Goal: Task Accomplishment & Management: Use online tool/utility

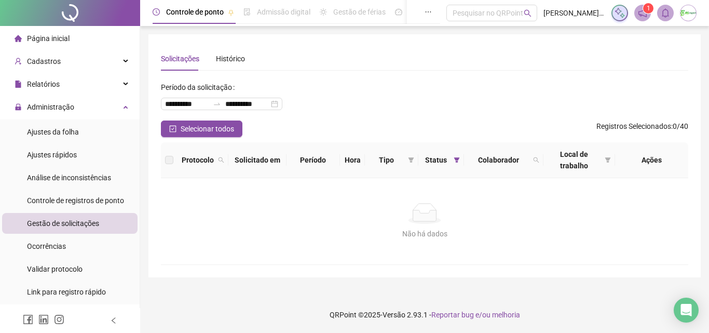
click at [86, 130] on li "Ajustes da folha" at bounding box center [70, 131] width 136 height 21
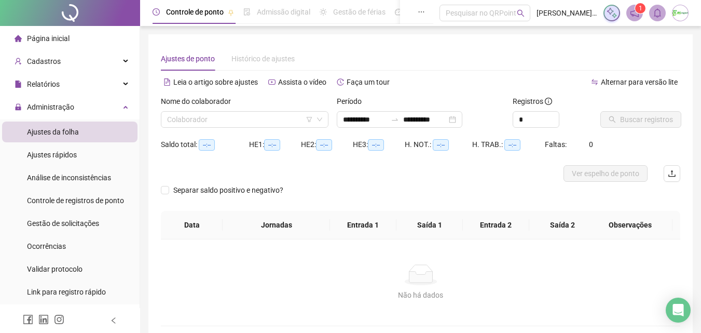
type input "**********"
click at [387, 117] on input "**********" at bounding box center [365, 119] width 44 height 11
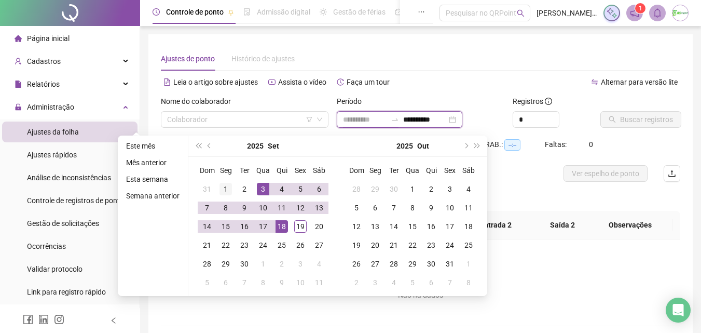
type input "**********"
click at [227, 191] on div "1" at bounding box center [226, 189] width 12 height 12
type input "**********"
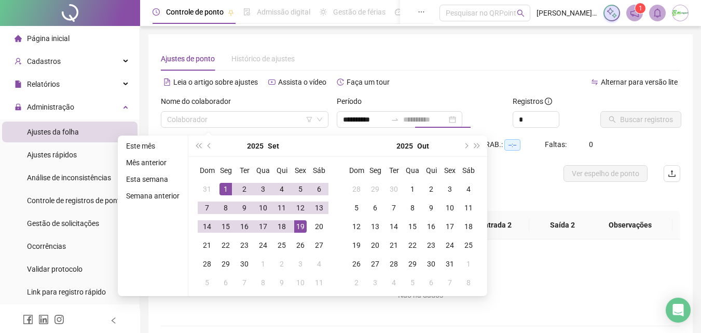
click at [297, 224] on div "19" at bounding box center [300, 226] width 12 height 12
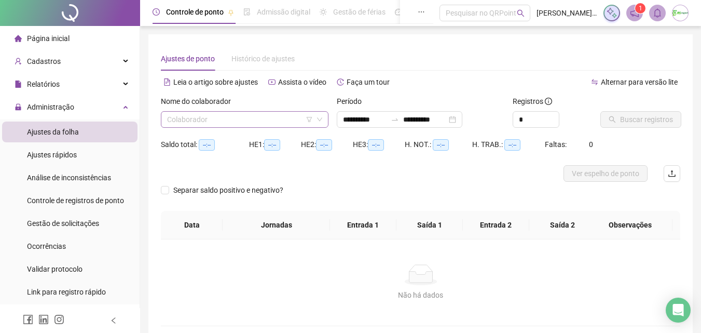
click at [274, 126] on input "search" at bounding box center [240, 120] width 146 height 16
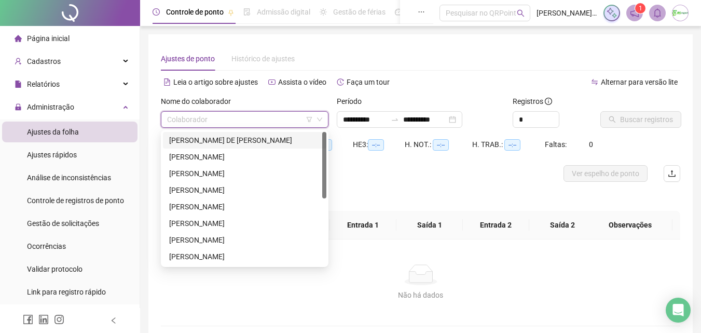
click at [260, 139] on div "[PERSON_NAME] DE [PERSON_NAME]" at bounding box center [244, 139] width 151 height 11
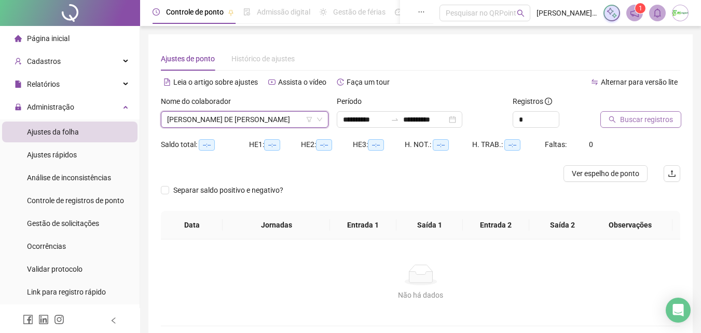
click at [662, 120] on span "Buscar registros" at bounding box center [646, 119] width 53 height 11
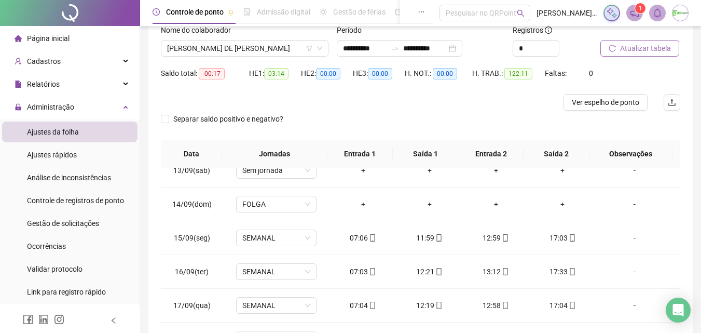
scroll to position [30, 0]
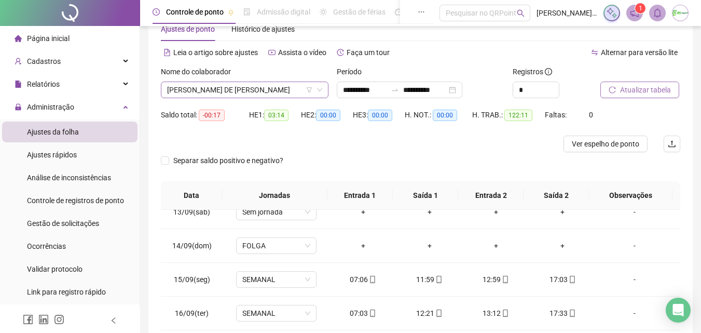
click at [296, 89] on span "[PERSON_NAME] DE [PERSON_NAME]" at bounding box center [244, 90] width 155 height 16
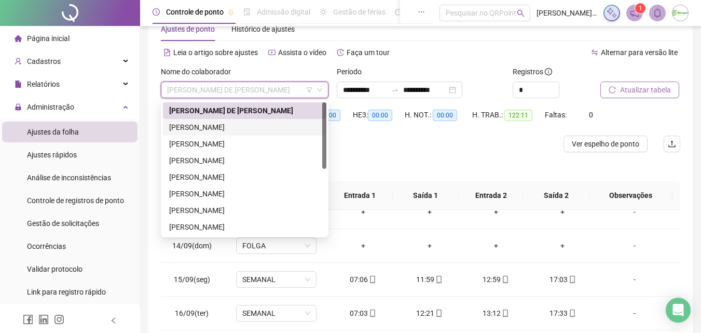
click at [276, 127] on div "[PERSON_NAME]" at bounding box center [244, 126] width 151 height 11
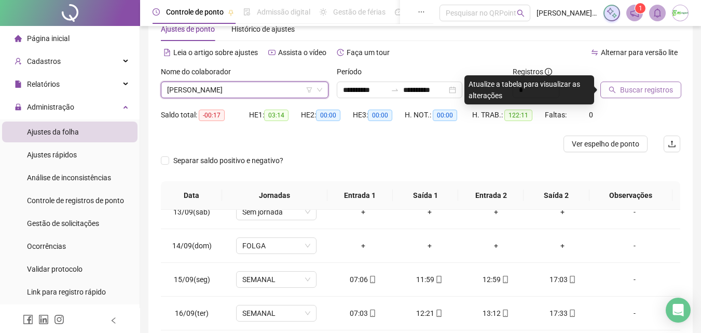
click at [662, 89] on span "Buscar registros" at bounding box center [646, 89] width 53 height 11
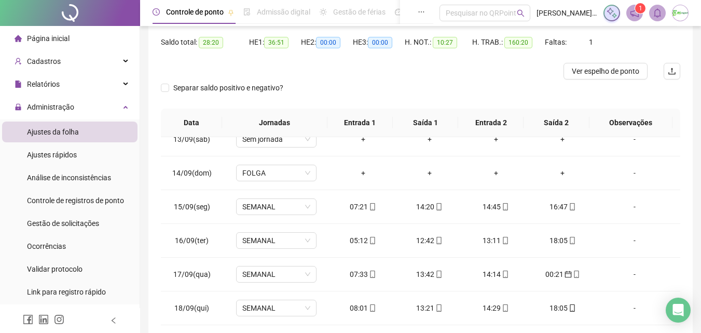
scroll to position [82, 0]
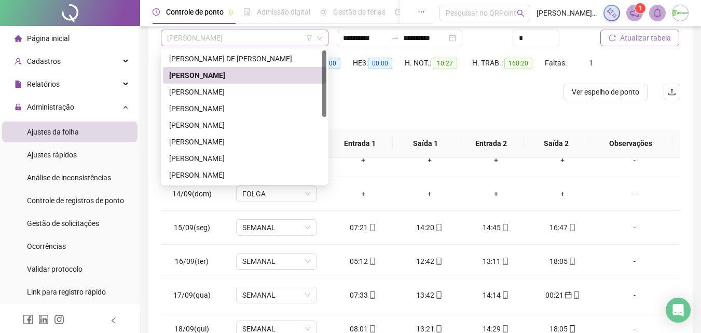
click at [282, 38] on span "[PERSON_NAME]" at bounding box center [244, 38] width 155 height 16
click at [259, 89] on div "[PERSON_NAME]" at bounding box center [244, 91] width 151 height 11
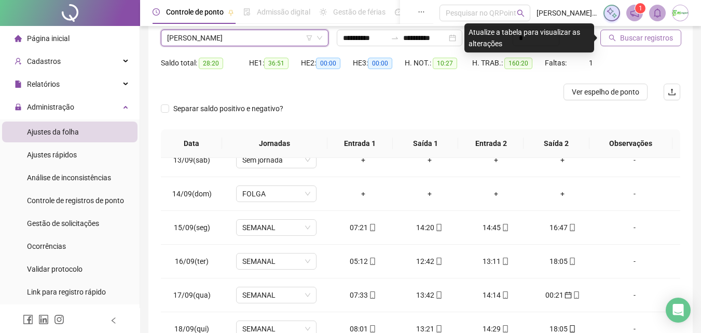
click at [661, 35] on span "Buscar registros" at bounding box center [646, 37] width 53 height 11
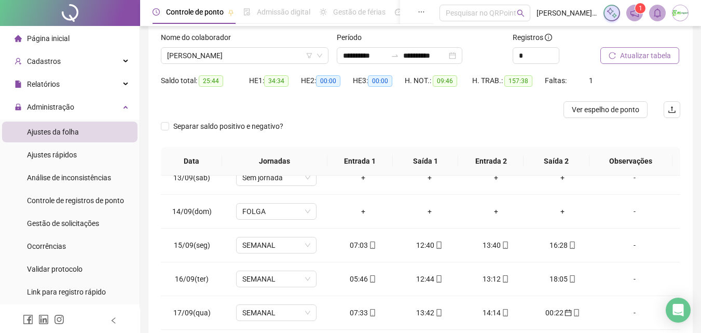
scroll to position [30, 0]
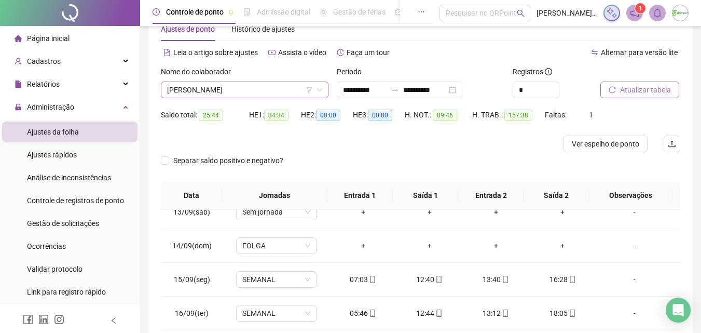
click at [277, 87] on span "[PERSON_NAME]" at bounding box center [244, 90] width 155 height 16
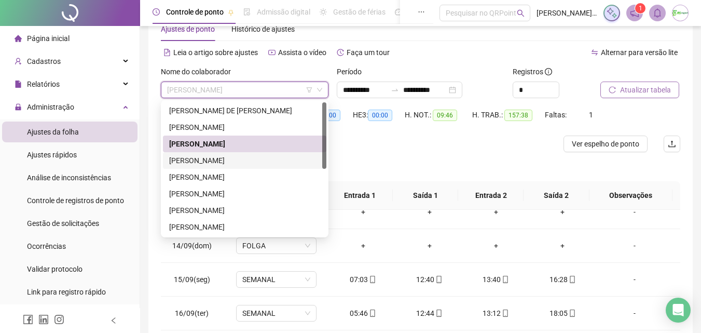
click at [263, 159] on div "[PERSON_NAME]" at bounding box center [244, 160] width 151 height 11
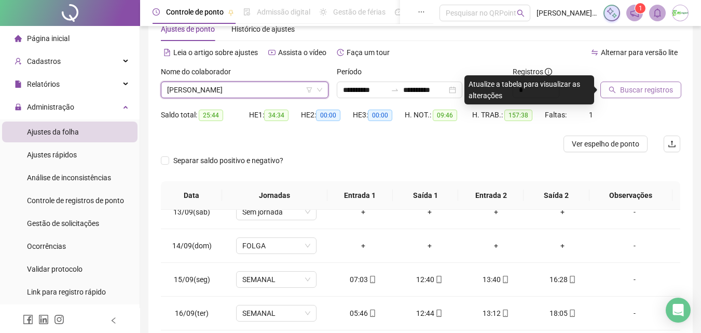
click at [625, 88] on span "Buscar registros" at bounding box center [646, 89] width 53 height 11
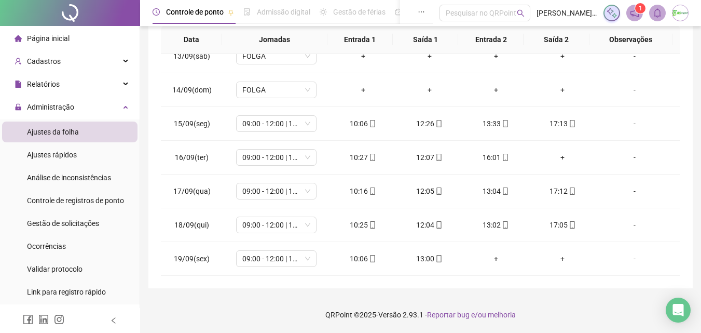
scroll to position [82, 0]
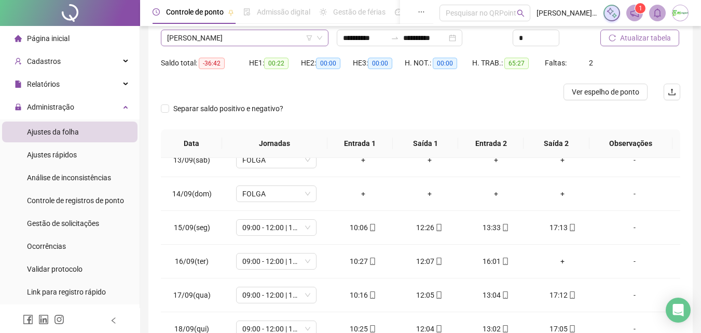
click at [278, 36] on span "[PERSON_NAME]" at bounding box center [244, 38] width 155 height 16
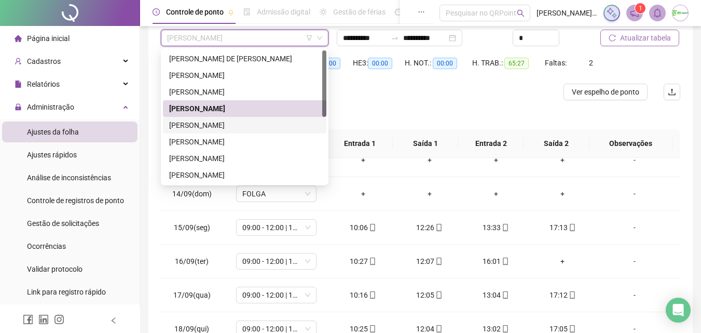
click at [265, 121] on div "[PERSON_NAME]" at bounding box center [244, 124] width 151 height 11
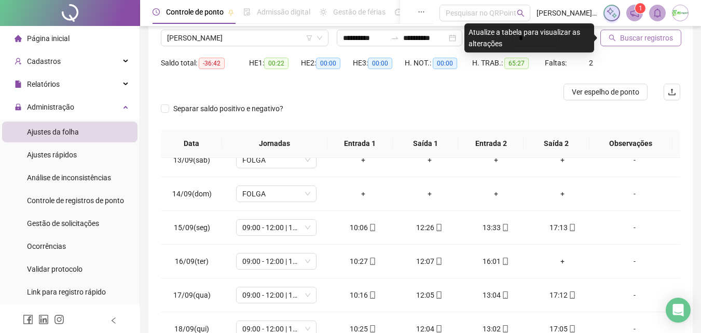
click at [632, 38] on span "Buscar registros" at bounding box center [646, 37] width 53 height 11
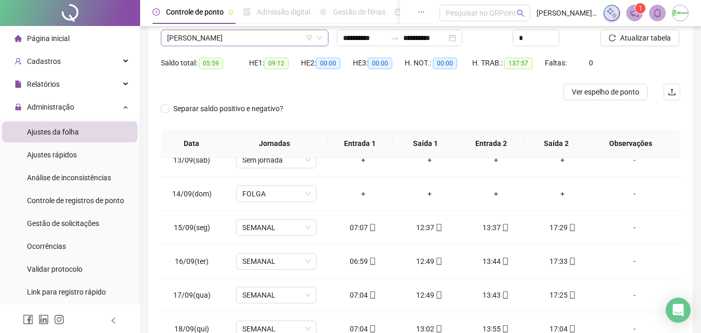
click at [276, 35] on span "[PERSON_NAME]" at bounding box center [244, 38] width 155 height 16
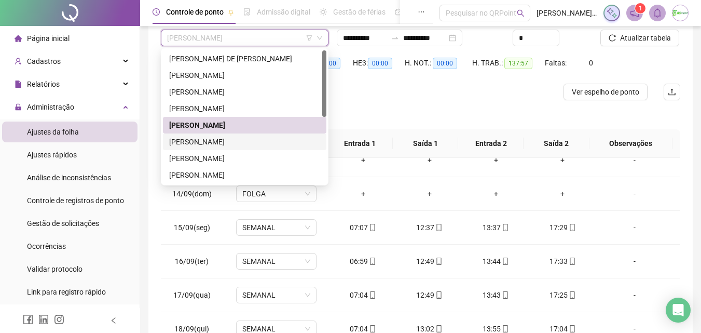
click at [260, 144] on div "[PERSON_NAME]" at bounding box center [244, 141] width 151 height 11
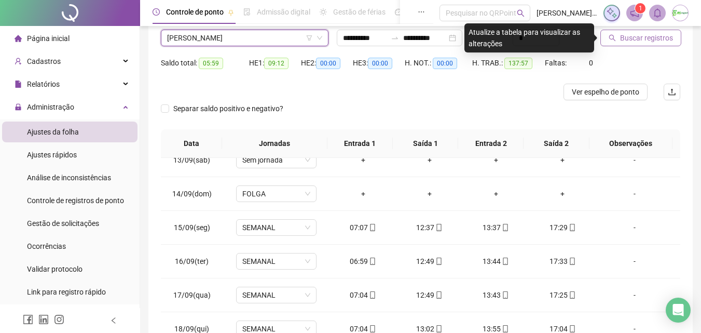
click at [666, 33] on span "Buscar registros" at bounding box center [646, 37] width 53 height 11
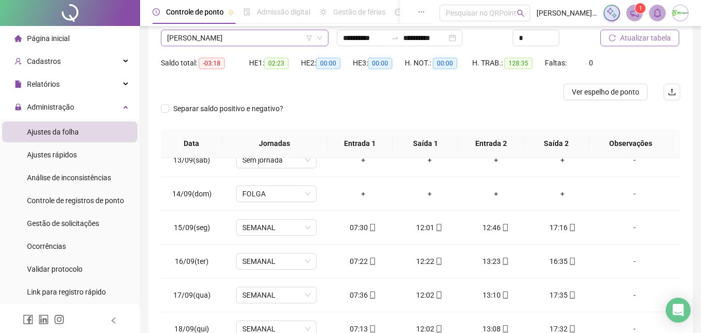
click at [248, 38] on span "[PERSON_NAME]" at bounding box center [244, 38] width 155 height 16
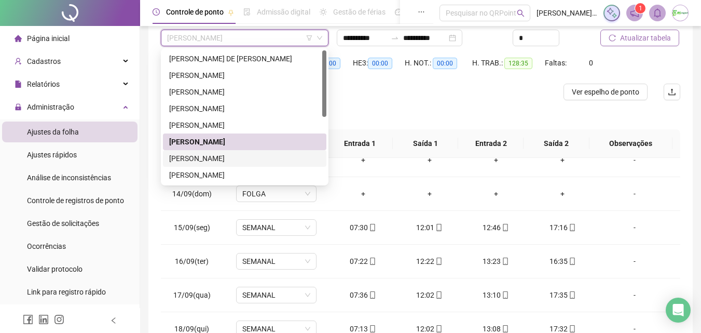
click at [267, 163] on div "[PERSON_NAME]" at bounding box center [244, 158] width 151 height 11
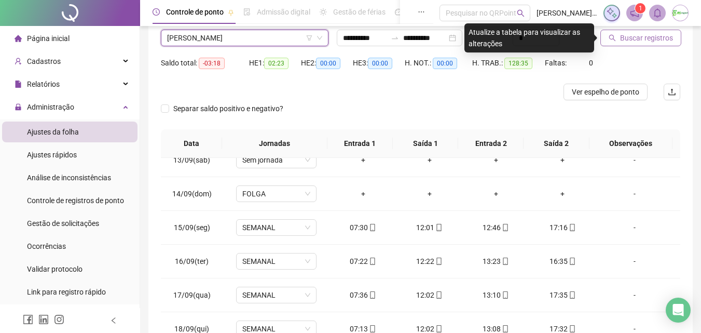
click at [645, 35] on span "Buscar registros" at bounding box center [646, 37] width 53 height 11
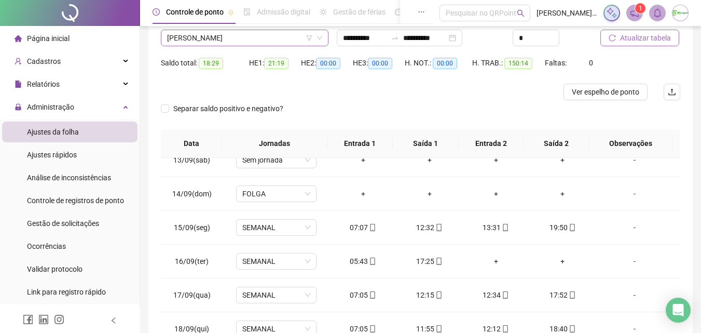
click at [291, 38] on span "[PERSON_NAME]" at bounding box center [244, 38] width 155 height 16
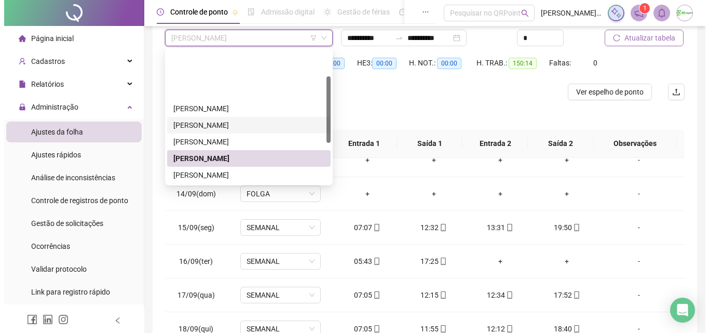
scroll to position [104, 0]
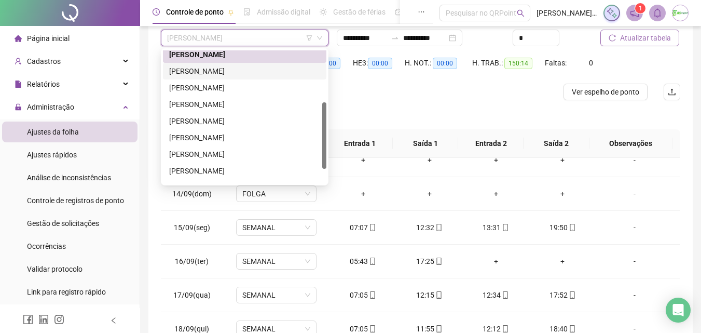
click at [290, 73] on div "[PERSON_NAME]" at bounding box center [244, 70] width 151 height 11
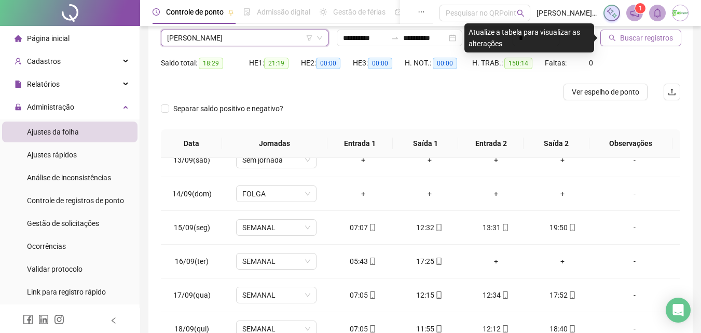
click at [618, 39] on button "Buscar registros" at bounding box center [641, 38] width 81 height 17
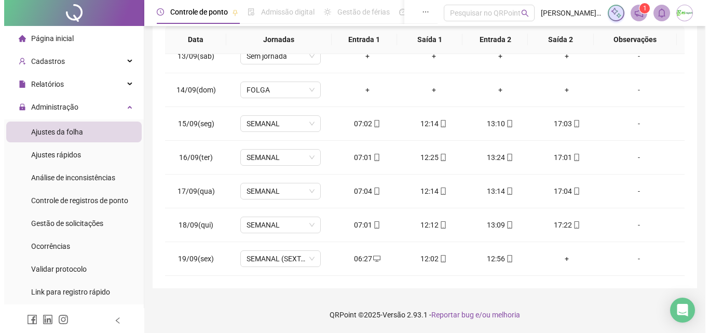
scroll to position [82, 0]
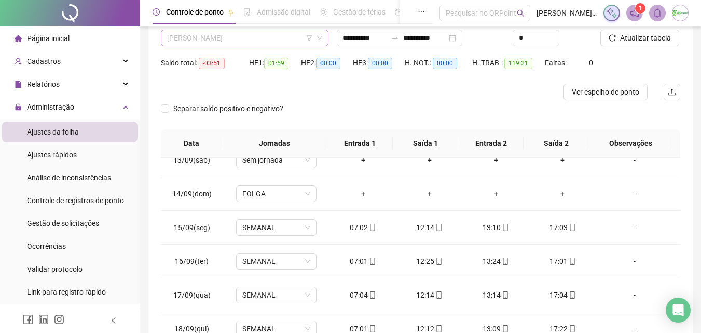
click at [250, 35] on span "[PERSON_NAME]" at bounding box center [244, 38] width 155 height 16
click at [257, 45] on span "[PERSON_NAME]" at bounding box center [244, 38] width 155 height 16
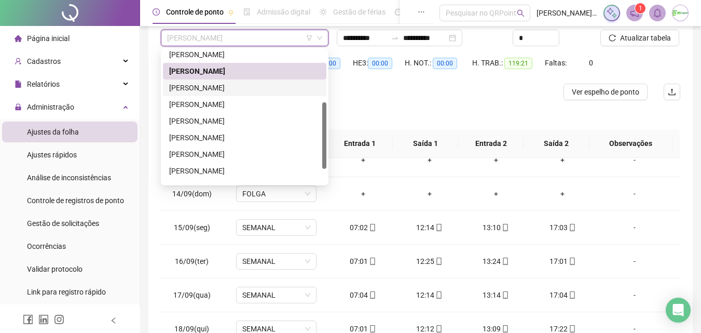
click at [255, 90] on div "[PERSON_NAME]" at bounding box center [244, 87] width 151 height 11
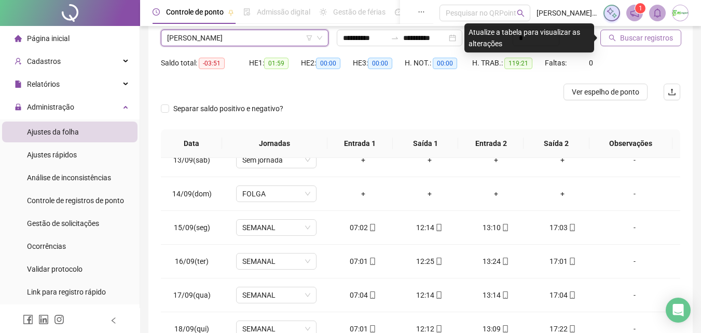
click at [634, 34] on span "Buscar registros" at bounding box center [646, 37] width 53 height 11
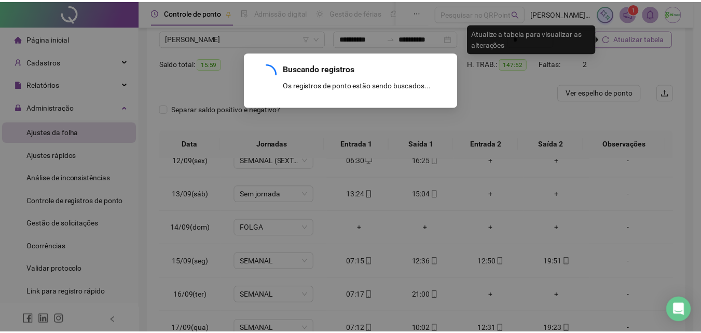
scroll to position [420, 0]
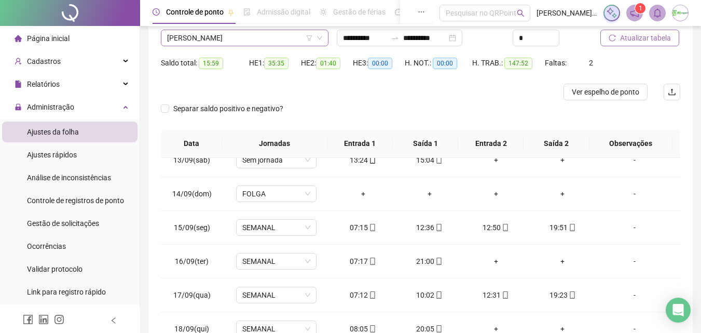
click at [268, 38] on span "[PERSON_NAME]" at bounding box center [244, 38] width 155 height 16
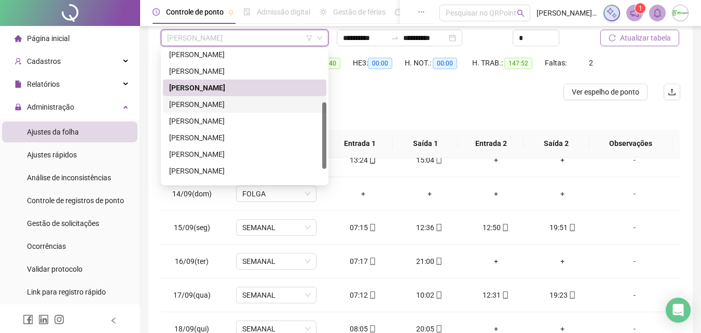
click at [251, 105] on div "[PERSON_NAME]" at bounding box center [244, 104] width 151 height 11
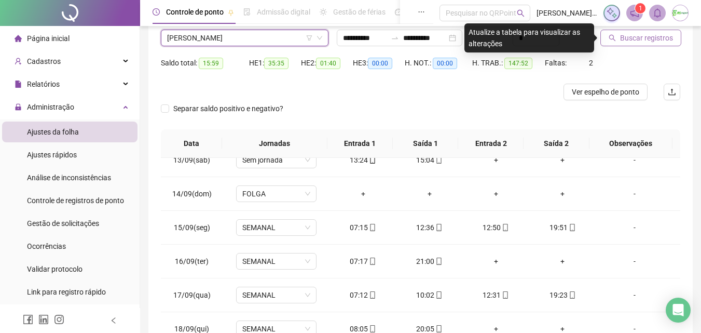
click at [670, 36] on span "Buscar registros" at bounding box center [646, 37] width 53 height 11
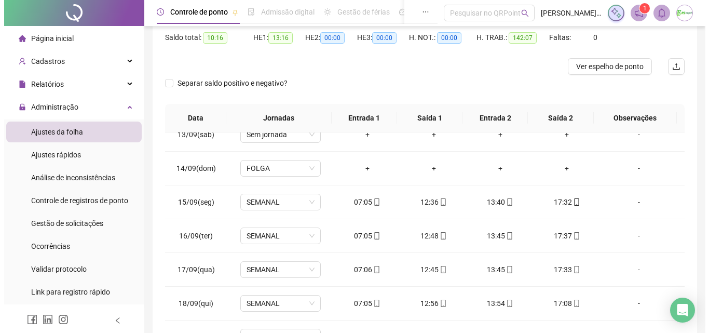
scroll to position [82, 0]
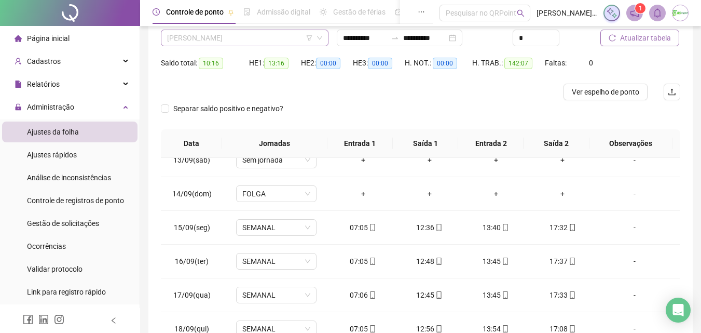
click at [272, 35] on span "[PERSON_NAME]" at bounding box center [244, 38] width 155 height 16
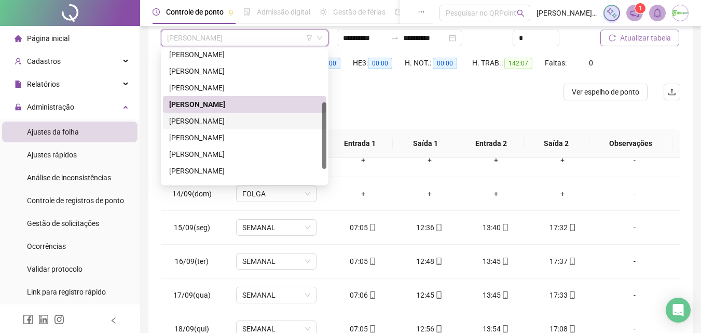
click at [286, 121] on div "[PERSON_NAME]" at bounding box center [244, 120] width 151 height 11
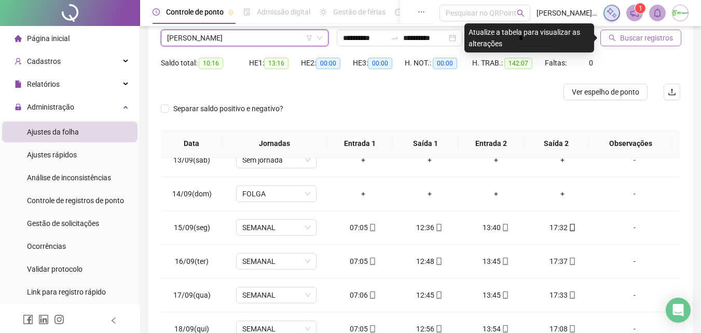
click at [629, 38] on span "Buscar registros" at bounding box center [646, 37] width 53 height 11
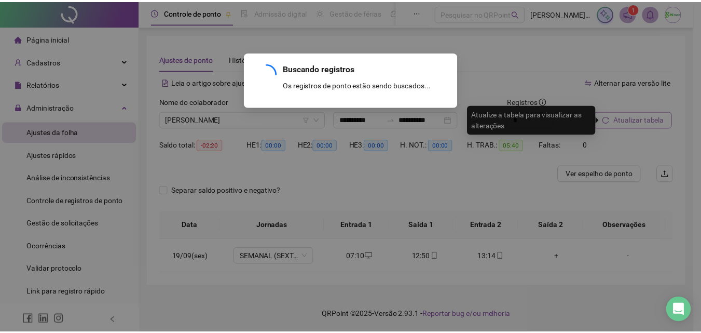
scroll to position [0, 0]
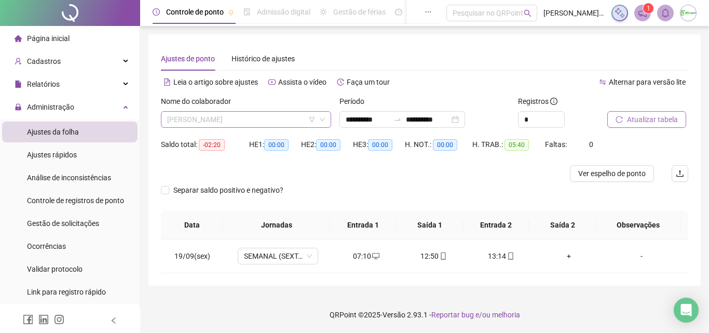
click at [296, 118] on span "[PERSON_NAME]" at bounding box center [246, 120] width 158 height 16
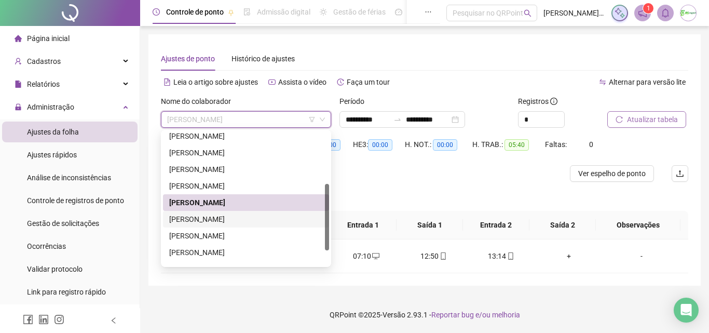
click at [281, 214] on div "[PERSON_NAME]" at bounding box center [246, 218] width 154 height 11
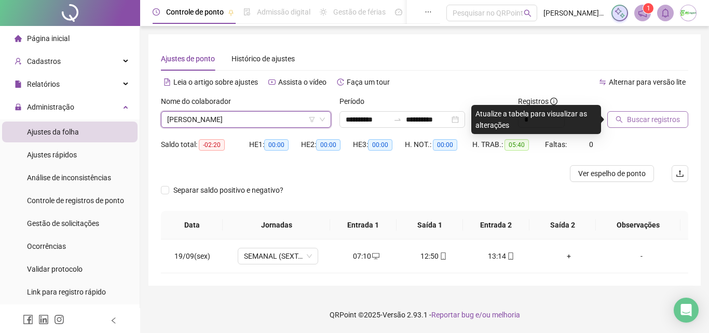
click at [623, 112] on button "Buscar registros" at bounding box center [647, 119] width 81 height 17
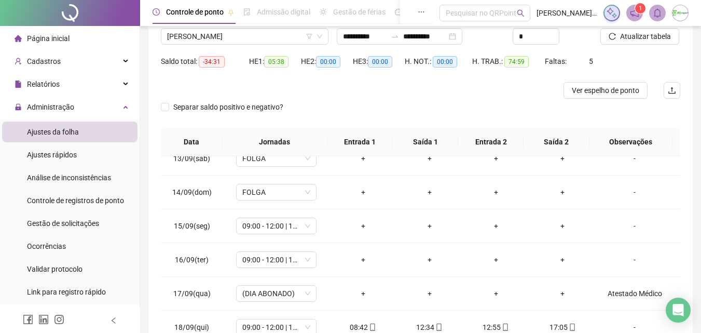
scroll to position [82, 0]
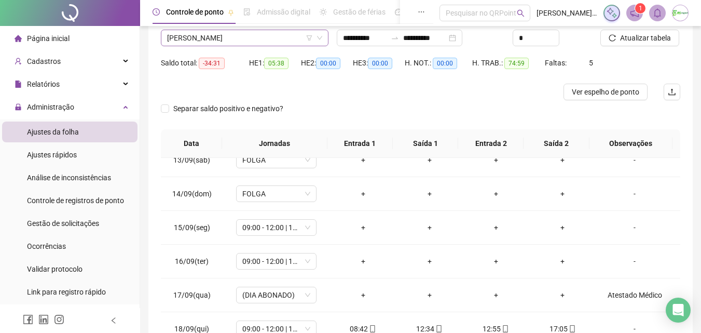
click at [277, 41] on span "[PERSON_NAME]" at bounding box center [244, 38] width 155 height 16
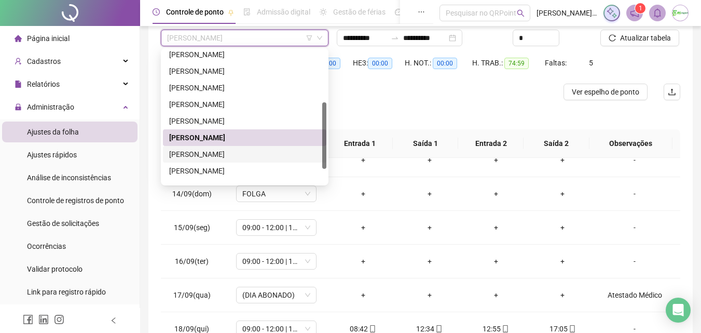
click at [265, 151] on div "[PERSON_NAME]" at bounding box center [244, 153] width 151 height 11
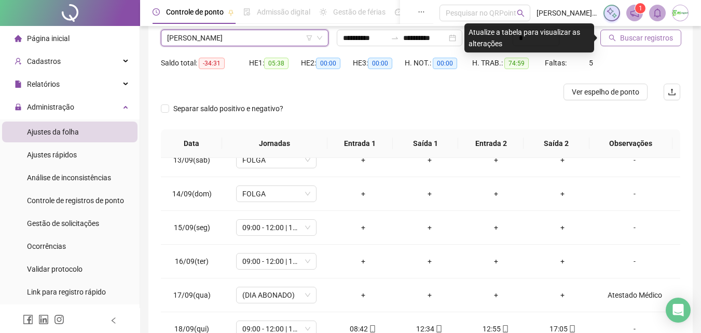
click at [651, 41] on span "Buscar registros" at bounding box center [646, 37] width 53 height 11
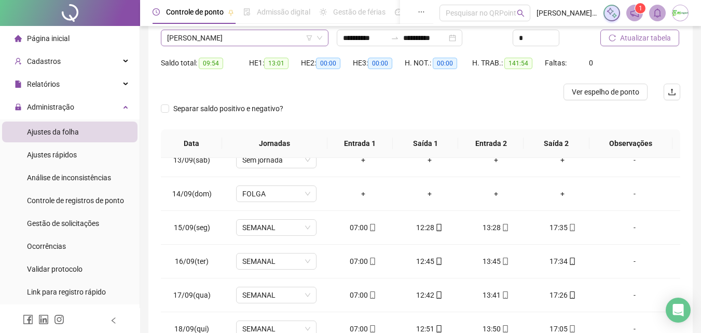
click at [254, 40] on span "[PERSON_NAME]" at bounding box center [244, 38] width 155 height 16
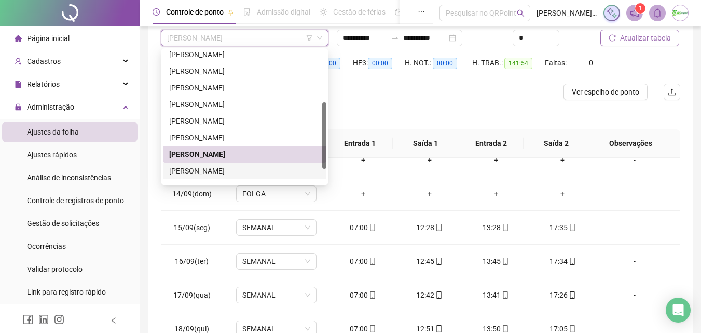
click at [261, 167] on div "[PERSON_NAME]" at bounding box center [244, 170] width 151 height 11
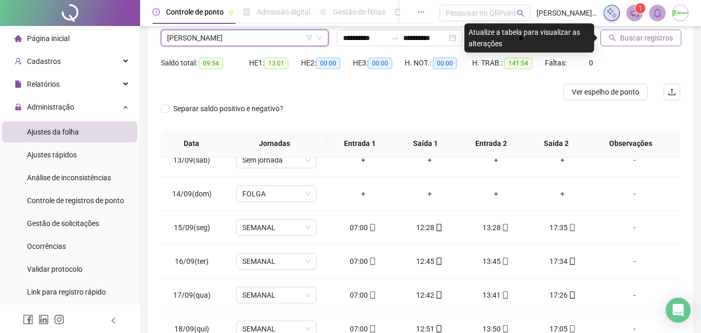
click at [629, 36] on span "Buscar registros" at bounding box center [646, 37] width 53 height 11
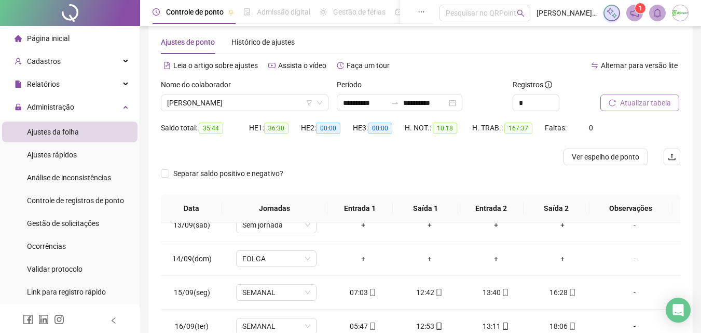
scroll to position [0, 0]
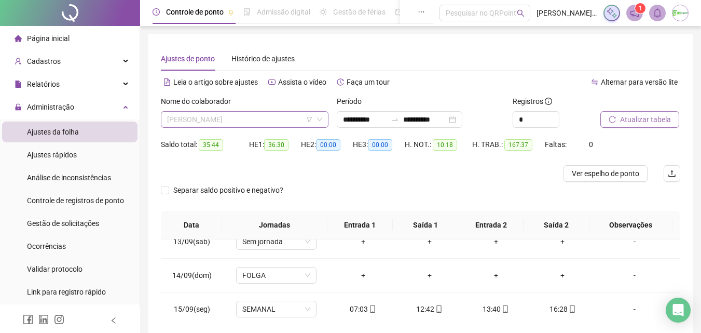
click at [270, 113] on span "[PERSON_NAME]" at bounding box center [244, 120] width 155 height 16
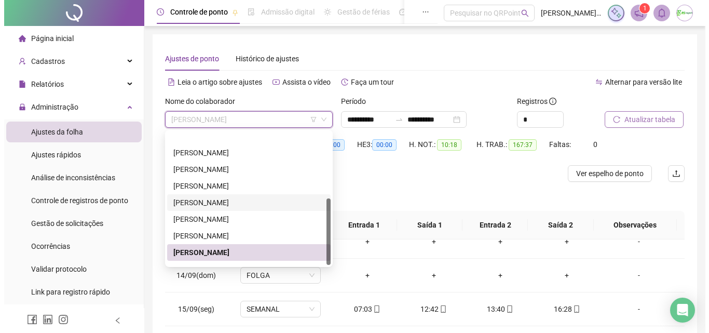
scroll to position [133, 0]
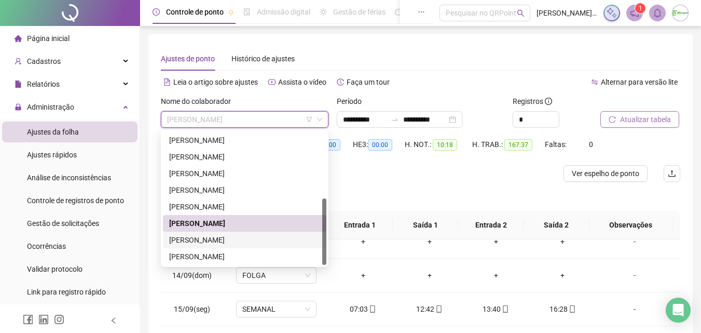
click at [254, 240] on div "[PERSON_NAME]" at bounding box center [244, 239] width 151 height 11
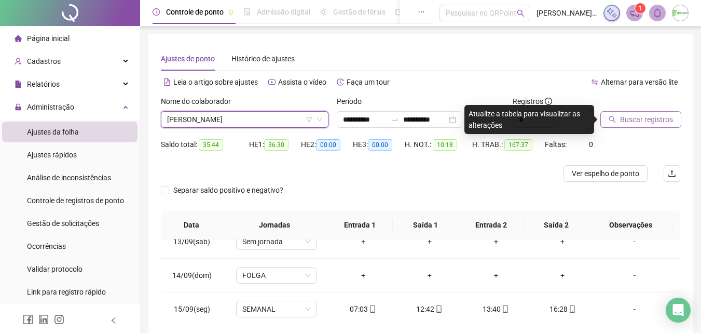
click at [631, 117] on span "Buscar registros" at bounding box center [646, 119] width 53 height 11
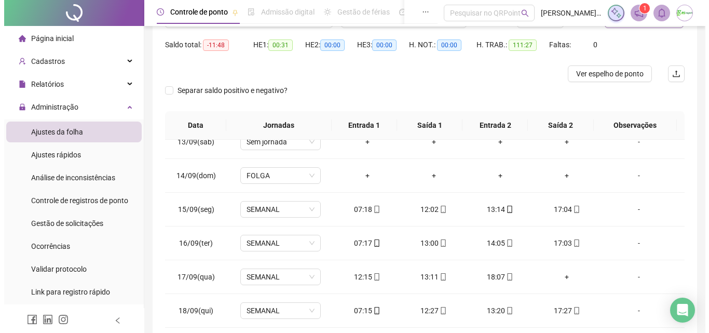
scroll to position [82, 0]
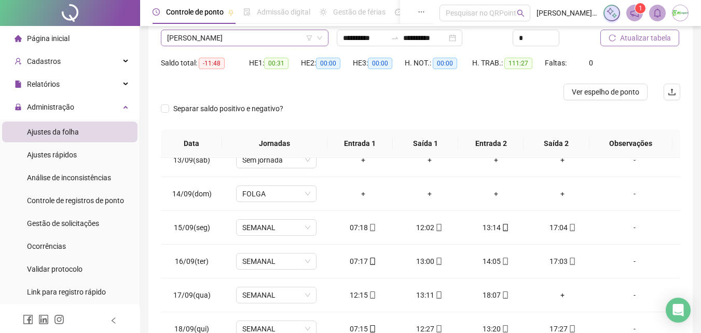
click at [256, 42] on span "[PERSON_NAME]" at bounding box center [244, 38] width 155 height 16
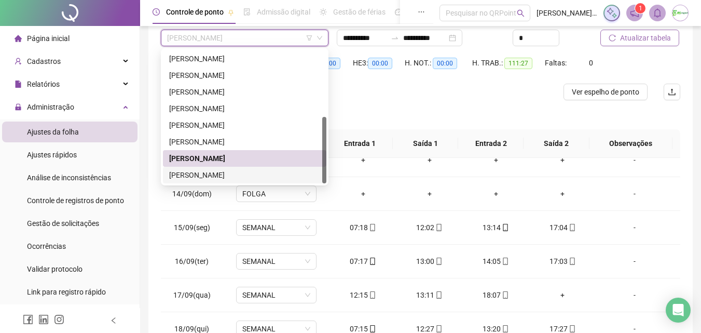
click at [227, 169] on div "[PERSON_NAME]" at bounding box center [244, 174] width 151 height 11
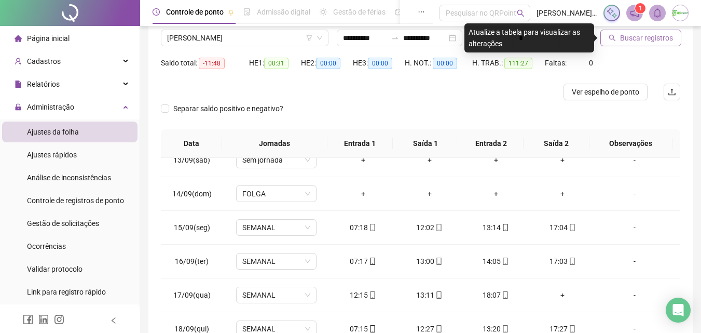
click at [633, 31] on button "Buscar registros" at bounding box center [641, 38] width 81 height 17
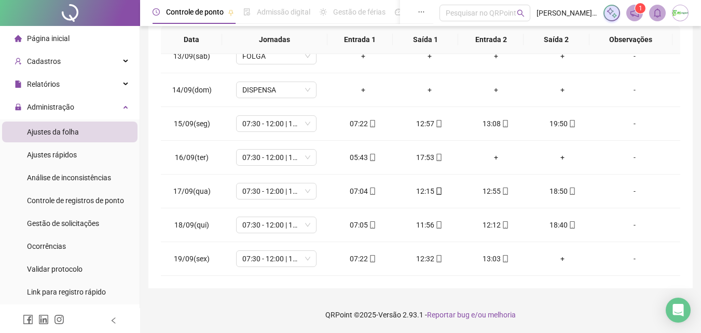
scroll to position [30, 0]
